Goal: Navigation & Orientation: Go to known website

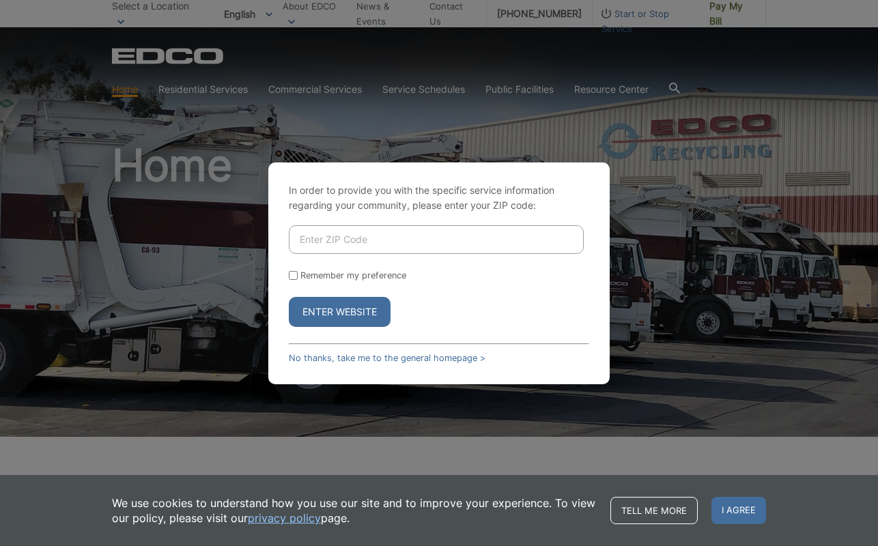
click at [421, 252] on input "Enter ZIP Code" at bounding box center [436, 239] width 295 height 29
type input "92020"
click at [289, 297] on button "Enter Website" at bounding box center [340, 312] width 102 height 30
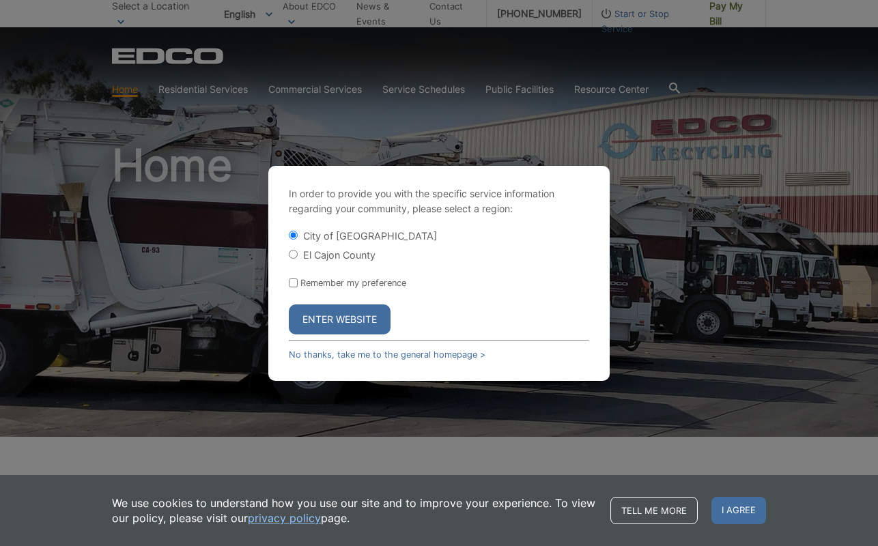
click at [351, 316] on button "Enter Website" at bounding box center [340, 320] width 102 height 30
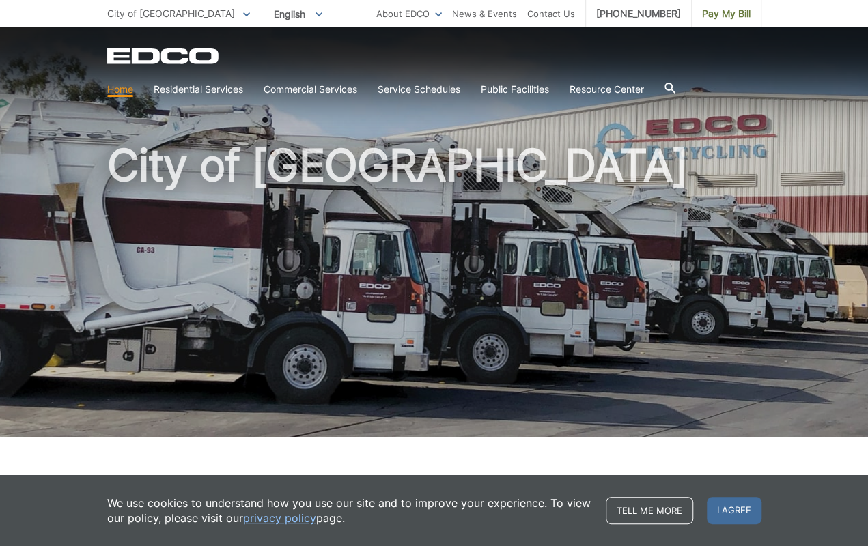
click at [22, 33] on div "EDCO Logo Home Residential Services Residential Recycling Organic Recycling Tra…" at bounding box center [434, 64] width 868 height 75
